Goal: Browse casually

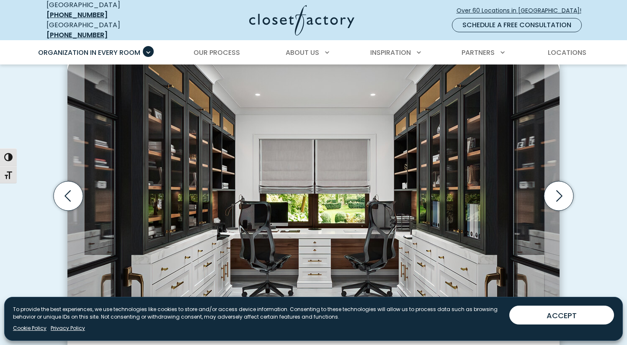
scroll to position [420, 0]
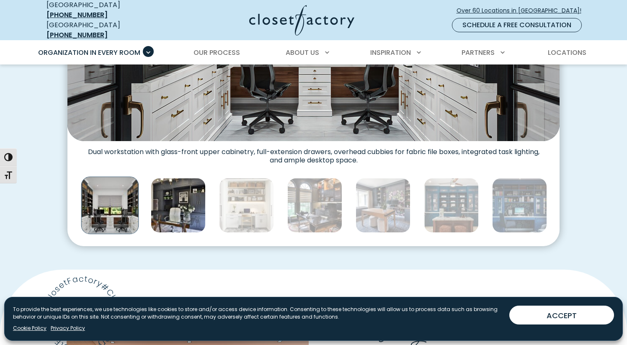
click at [180, 202] on img "Thumbnail Gallery" at bounding box center [178, 205] width 55 height 55
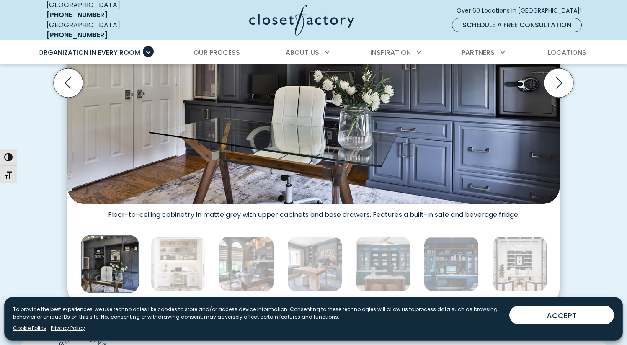
scroll to position [368, 0]
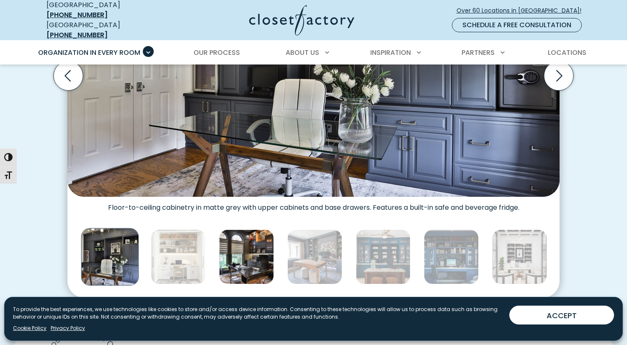
click at [270, 242] on img "Thumbnail Gallery" at bounding box center [246, 257] width 55 height 55
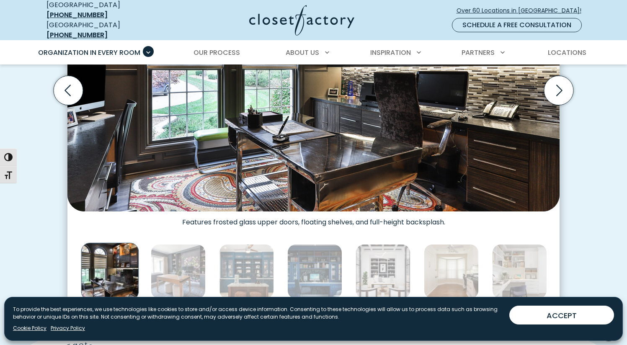
scroll to position [557, 0]
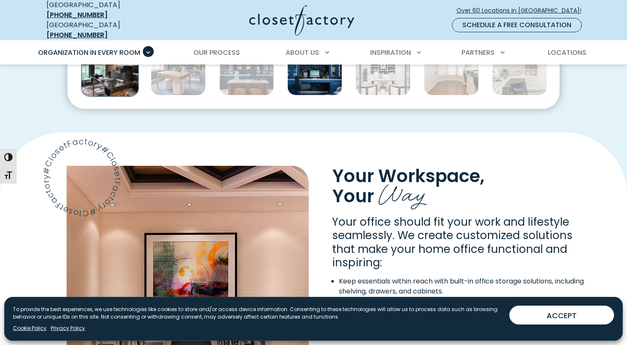
click at [309, 83] on img "Thumbnail Gallery" at bounding box center [314, 68] width 55 height 55
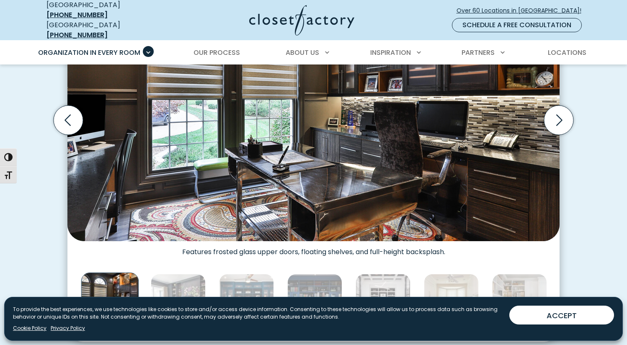
scroll to position [328, 0]
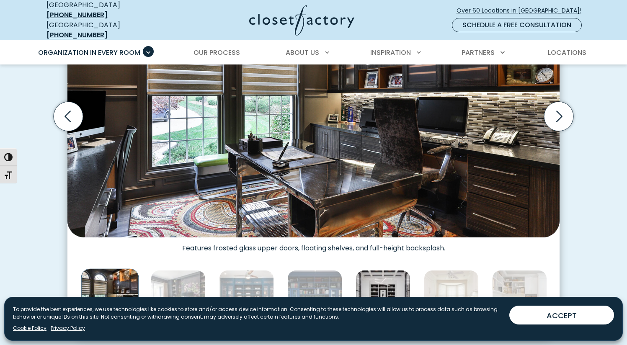
click at [388, 281] on img "Thumbnail Gallery" at bounding box center [383, 297] width 55 height 55
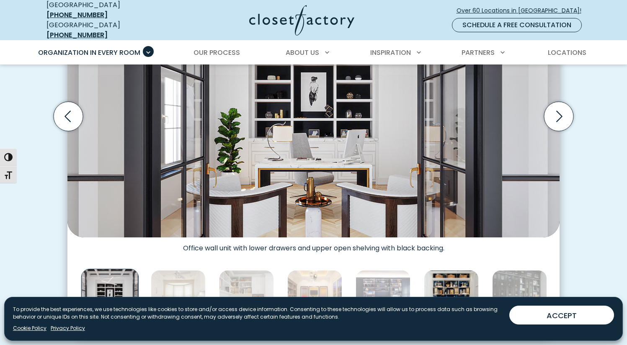
click at [441, 276] on img "Thumbnail Gallery" at bounding box center [451, 297] width 55 height 55
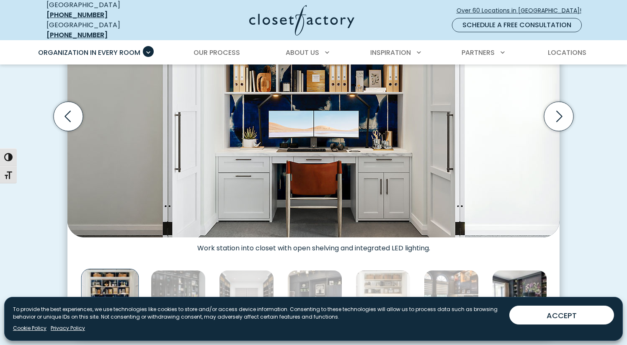
click at [443, 274] on img "Thumbnail Gallery" at bounding box center [451, 297] width 55 height 55
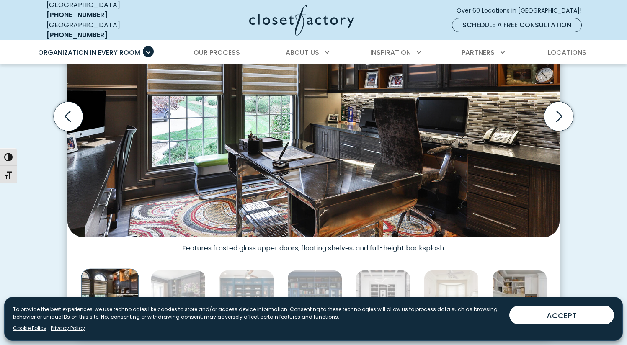
click at [514, 287] on img "Thumbnail Gallery" at bounding box center [519, 297] width 55 height 55
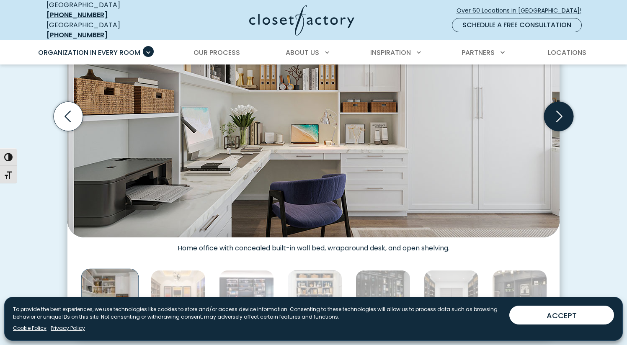
click at [563, 120] on icon "Next slide" at bounding box center [558, 116] width 29 height 29
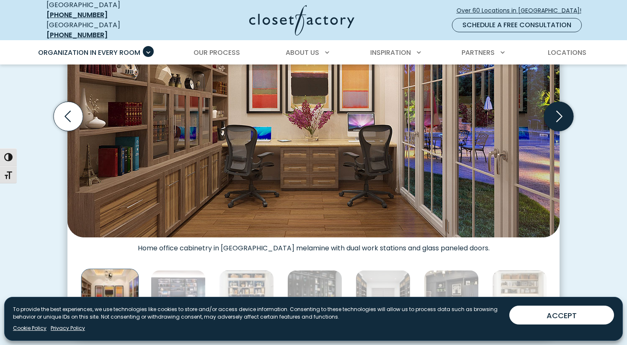
click at [550, 122] on icon "Next slide" at bounding box center [559, 116] width 36 height 36
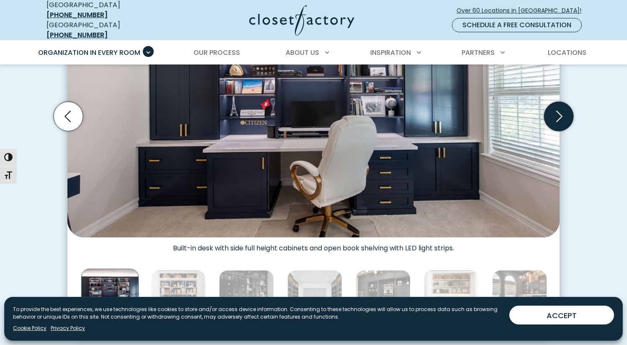
click at [563, 118] on icon "Next slide" at bounding box center [558, 116] width 29 height 29
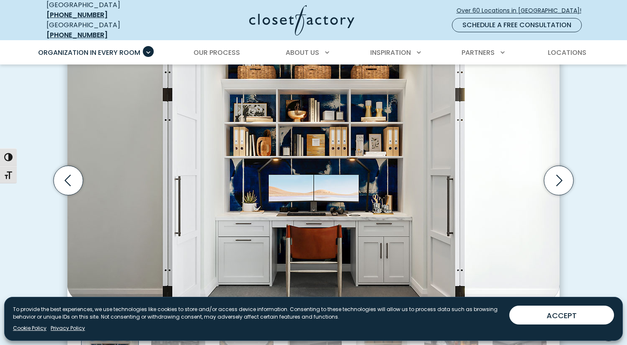
scroll to position [239, 0]
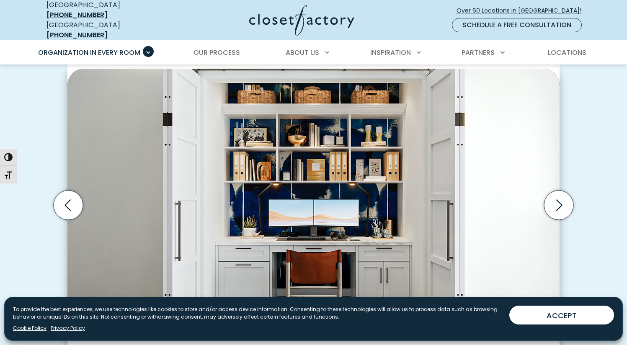
click at [541, 314] on button "ACCEPT" at bounding box center [562, 315] width 105 height 19
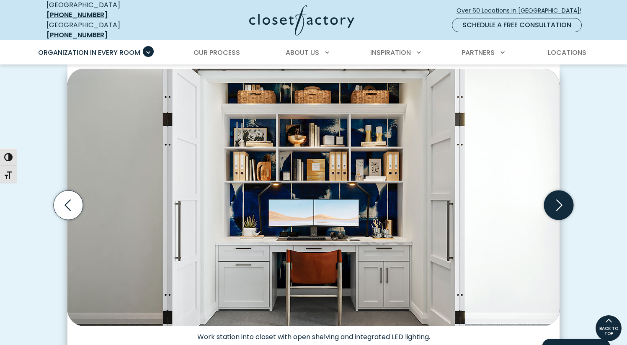
click at [562, 202] on icon "Next slide" at bounding box center [558, 205] width 29 height 29
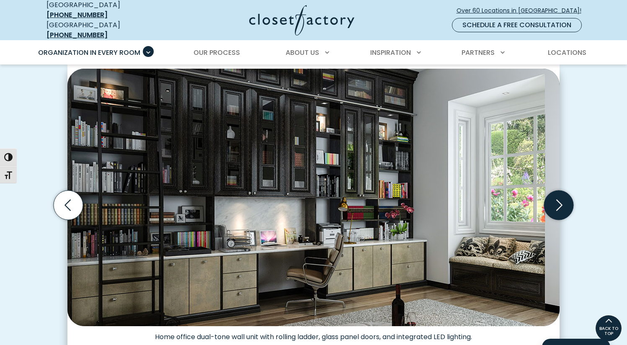
click at [562, 201] on icon "Next slide" at bounding box center [558, 205] width 29 height 29
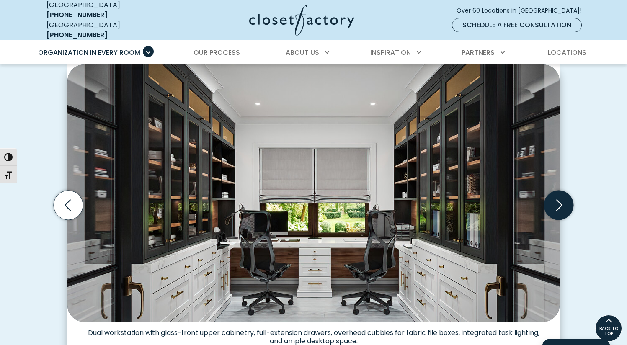
click at [563, 201] on icon "Next slide" at bounding box center [558, 205] width 29 height 29
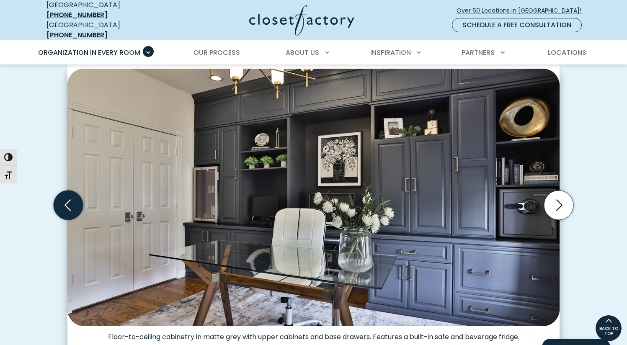
click at [78, 193] on icon "Previous slide" at bounding box center [68, 205] width 29 height 29
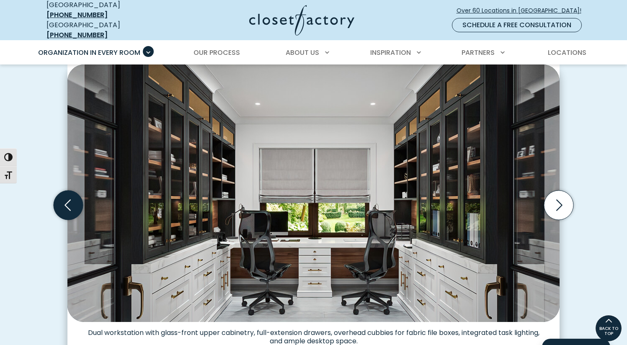
click at [78, 193] on icon "Previous slide" at bounding box center [68, 205] width 29 height 29
drag, startPoint x: 557, startPoint y: 207, endPoint x: 535, endPoint y: 184, distance: 31.4
click at [556, 206] on icon "Next slide" at bounding box center [558, 205] width 29 height 29
